Goal: Information Seeking & Learning: Learn about a topic

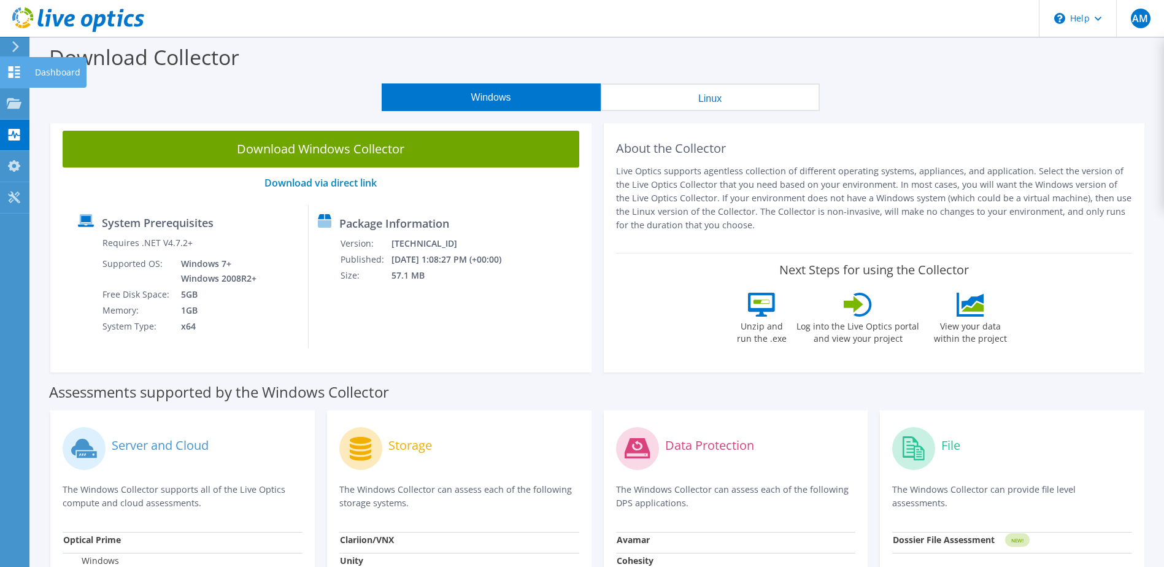
click at [9, 75] on use at bounding box center [15, 72] width 12 height 12
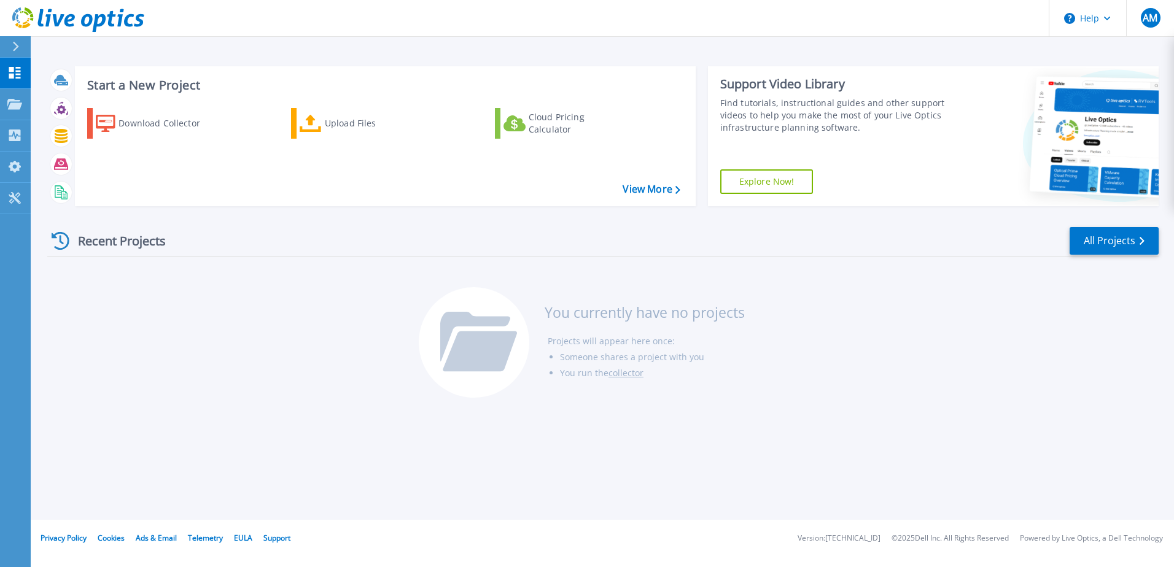
click at [778, 101] on div "Find tutorials, instructional guides and other support videos to help you make …" at bounding box center [835, 115] width 230 height 37
click at [780, 179] on link "Explore Now!" at bounding box center [766, 181] width 93 height 25
